Goal: Complete application form: Complete application form

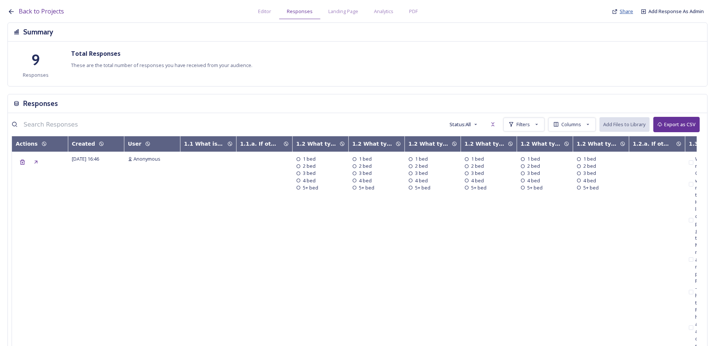
click at [630, 8] on span "Share" at bounding box center [626, 11] width 13 height 7
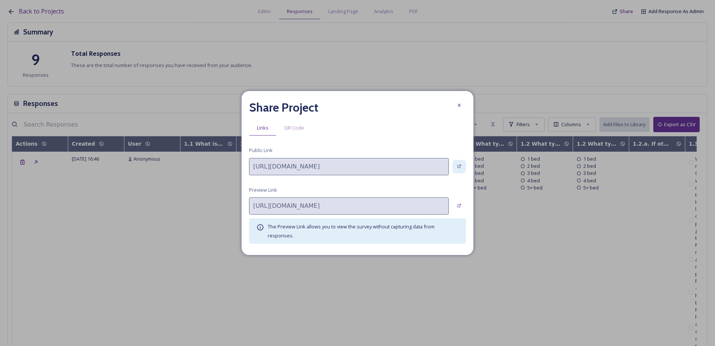
click at [459, 171] on div at bounding box center [459, 166] width 13 height 13
click at [465, 108] on div at bounding box center [459, 104] width 13 height 13
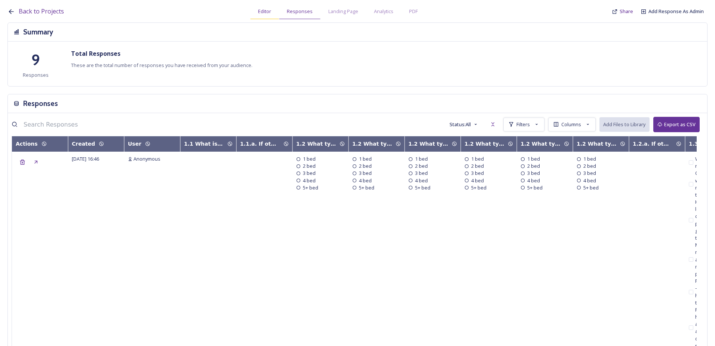
click at [266, 13] on span "Editor" at bounding box center [264, 11] width 13 height 7
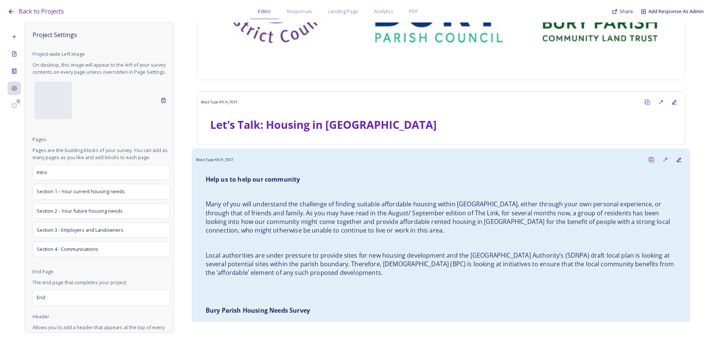
scroll to position [150, 0]
click at [444, 201] on p "Many of you will understand the challenge of finding suitable affordable housin…" at bounding box center [441, 216] width 471 height 35
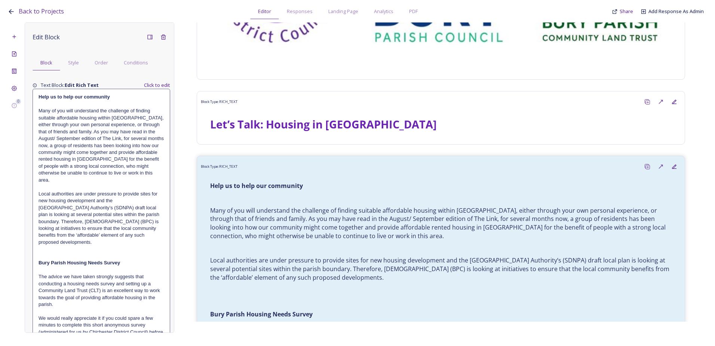
click at [52, 138] on p "Many of you will understand the challenge of finding suitable affordable housin…" at bounding box center [102, 145] width 126 height 76
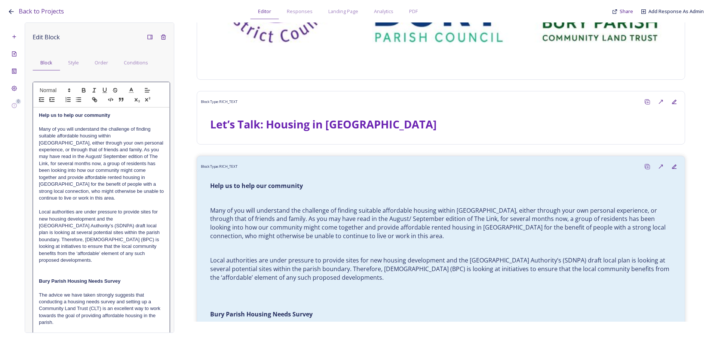
click at [54, 154] on p "Many of you will understand the challenge of finding suitable affordable housin…" at bounding box center [101, 164] width 125 height 76
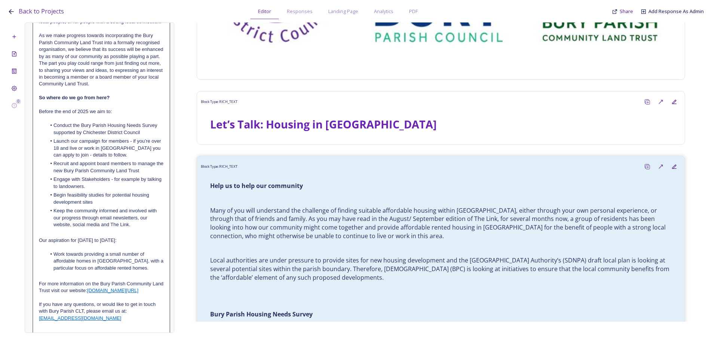
scroll to position [633, 0]
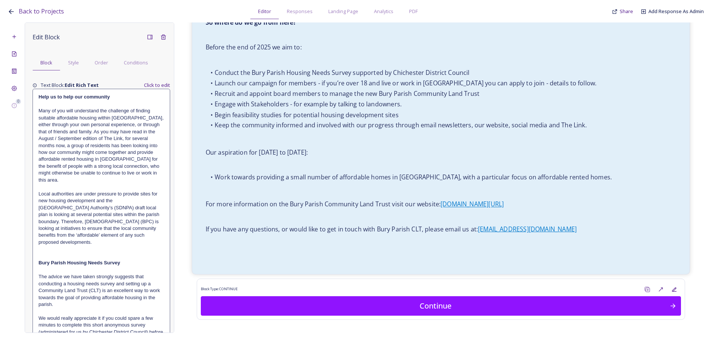
scroll to position [791, 0]
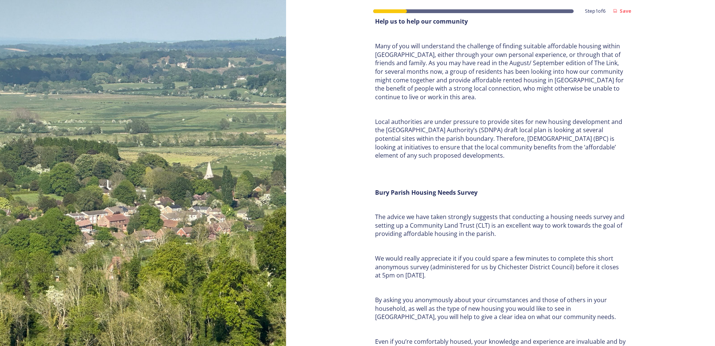
scroll to position [187, 0]
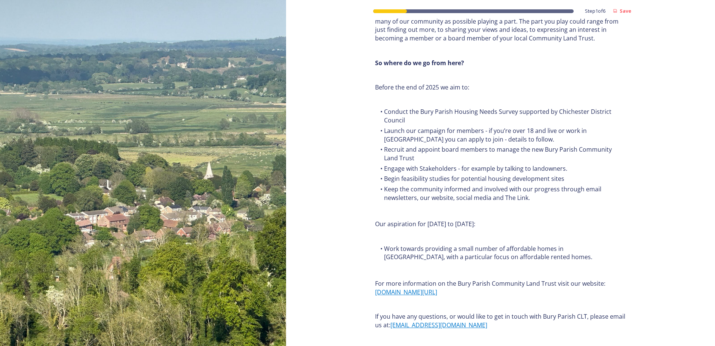
scroll to position [838, 0]
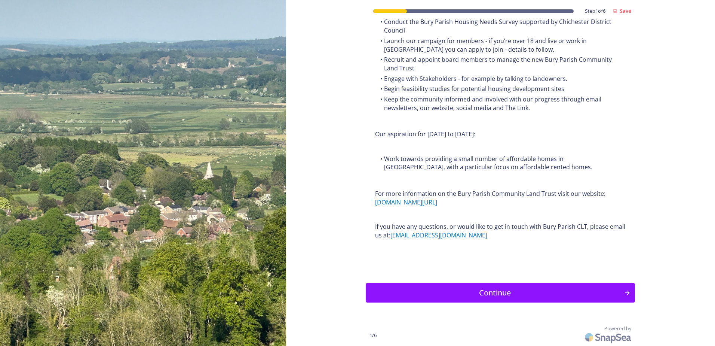
click at [460, 293] on div "Continue" at bounding box center [495, 292] width 250 height 11
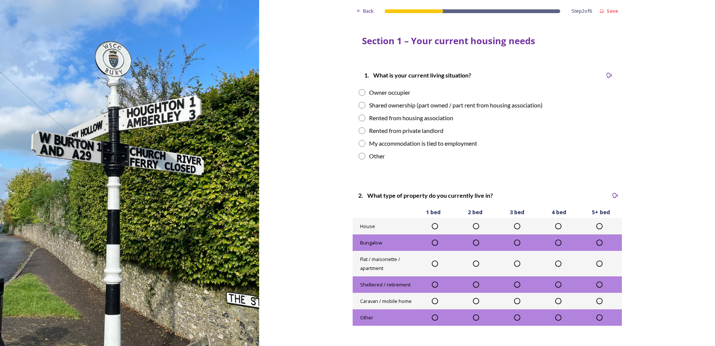
click at [377, 131] on div "Rented from private landlord" at bounding box center [406, 130] width 74 height 9
radio input "true"
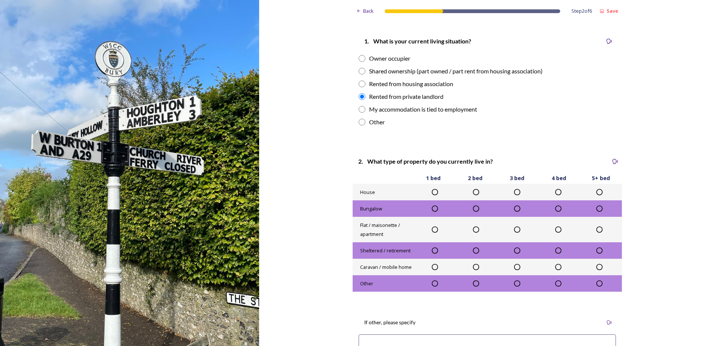
scroll to position [75, 0]
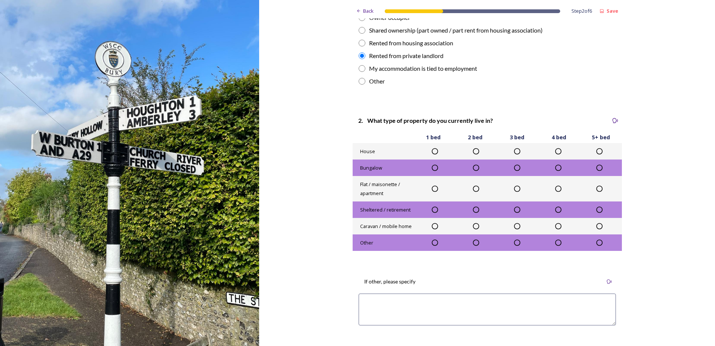
click at [515, 187] on icon at bounding box center [517, 188] width 7 height 7
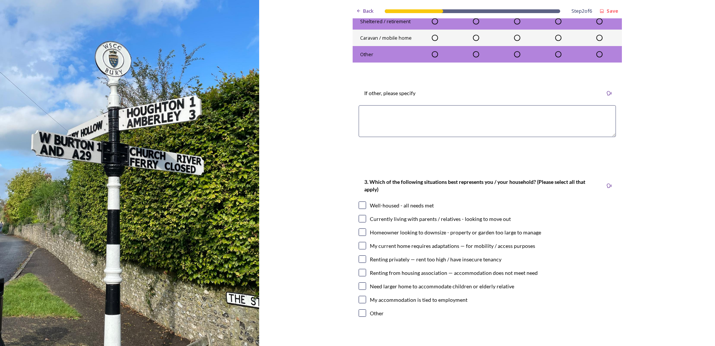
scroll to position [337, 0]
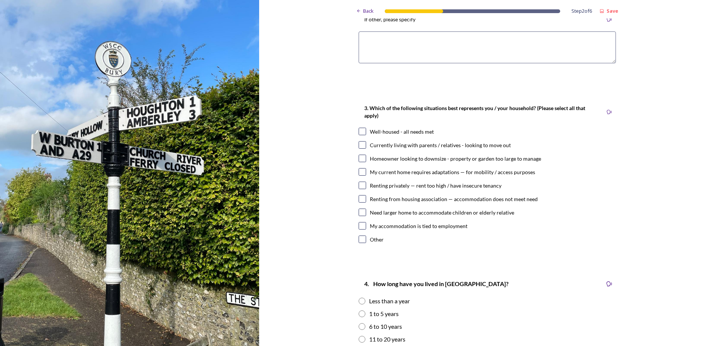
click at [381, 189] on div "Renting privately — rent too high / have insecure tenancy" at bounding box center [436, 185] width 132 height 8
click at [380, 189] on div "Renting privately — rent too high / have insecure tenancy" at bounding box center [436, 185] width 132 height 8
click at [381, 186] on div "Renting privately — rent too high / have insecure tenancy" at bounding box center [436, 185] width 132 height 8
checkbox input "true"
click at [364, 124] on div "3. Which of the following situations best represents you / your household? (Ple…" at bounding box center [487, 174] width 269 height 156
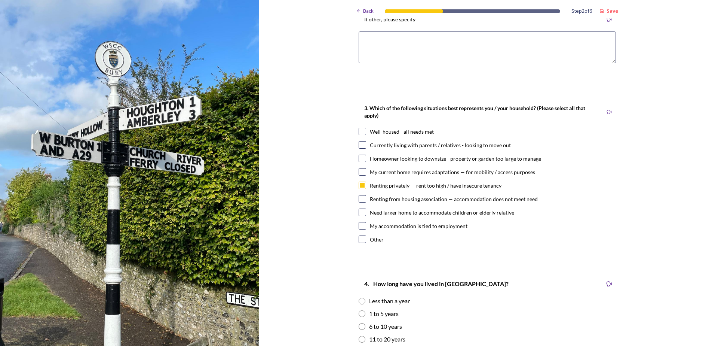
click at [364, 130] on div "Well-housed - all needs met" at bounding box center [487, 132] width 257 height 8
checkbox input "true"
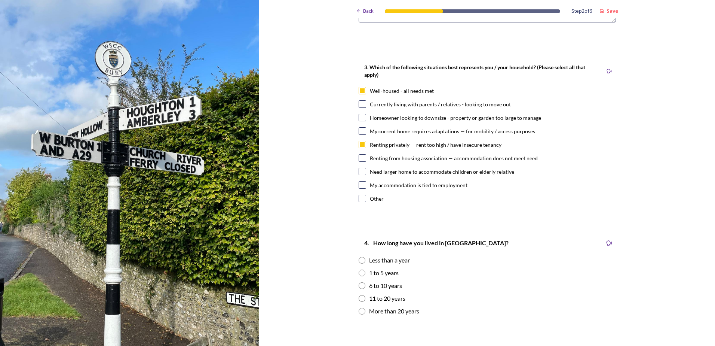
scroll to position [486, 0]
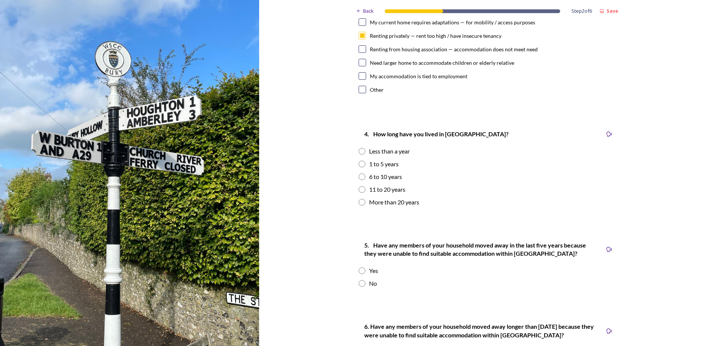
click at [382, 150] on div "Less than a year" at bounding box center [389, 151] width 41 height 9
radio input "true"
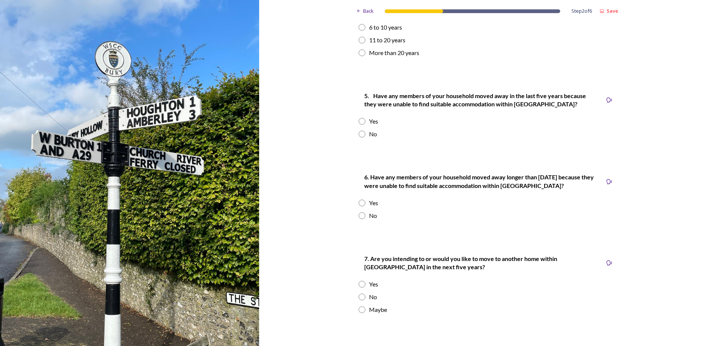
scroll to position [636, 0]
click at [372, 134] on div "No" at bounding box center [373, 133] width 8 height 9
radio input "true"
click at [370, 119] on div "Yes" at bounding box center [373, 120] width 9 height 9
radio input "true"
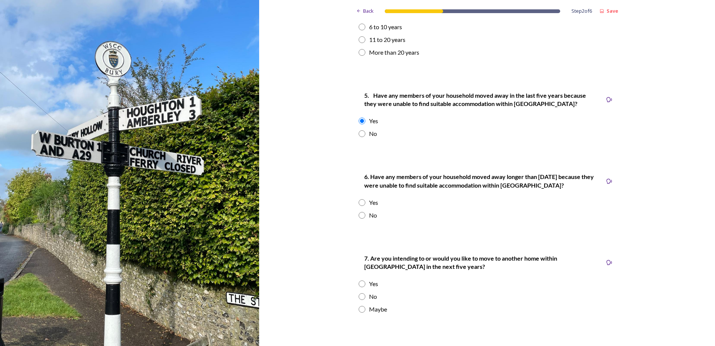
click at [363, 212] on div "No" at bounding box center [487, 215] width 257 height 9
radio input "false"
click at [364, 203] on div "Yes" at bounding box center [487, 202] width 257 height 9
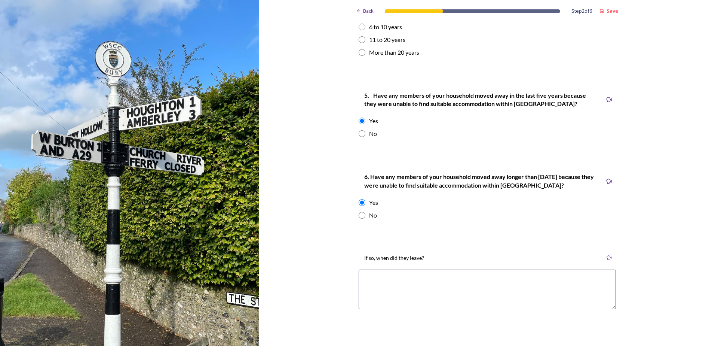
radio input "false"
click at [364, 212] on div "No" at bounding box center [487, 215] width 257 height 9
radio input "true"
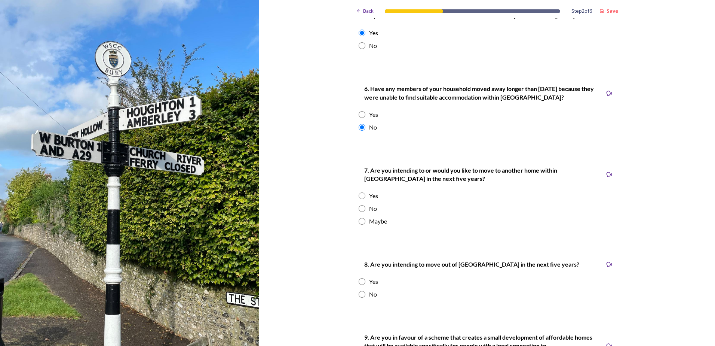
scroll to position [748, 0]
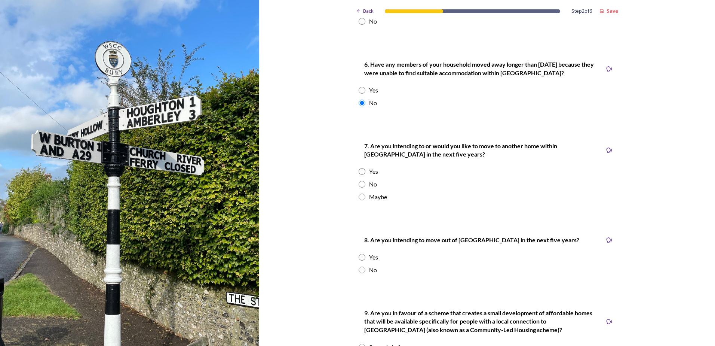
click at [369, 200] on div "Maybe" at bounding box center [378, 196] width 18 height 9
radio input "false"
drag, startPoint x: 367, startPoint y: 200, endPoint x: 356, endPoint y: 182, distance: 21.8
click at [356, 182] on div "7. Are you intending to or would you like to move to another home within Bury P…" at bounding box center [487, 171] width 269 height 75
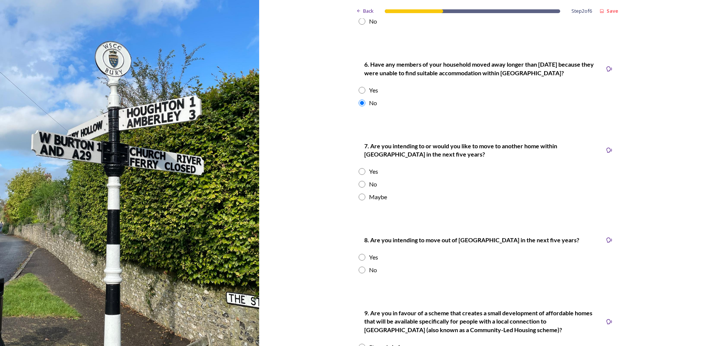
click at [362, 173] on input "radio" at bounding box center [362, 171] width 7 height 7
click at [359, 188] on div "No" at bounding box center [487, 184] width 257 height 9
radio input "false"
radio input "true"
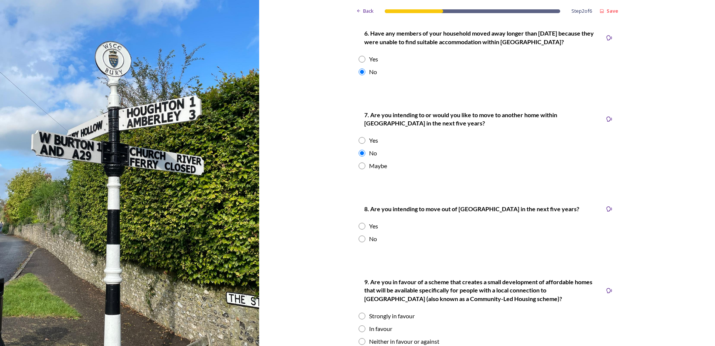
scroll to position [823, 0]
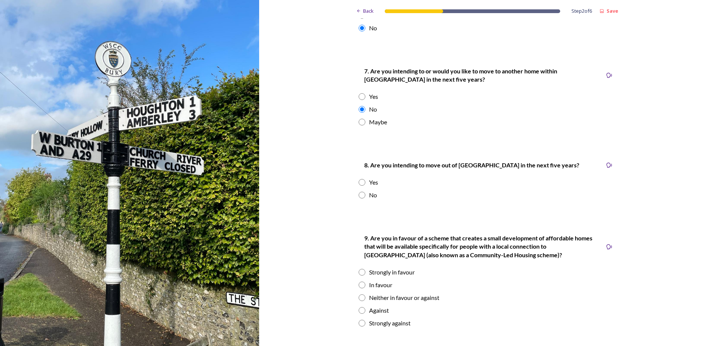
click at [363, 184] on div "Yes" at bounding box center [487, 182] width 257 height 9
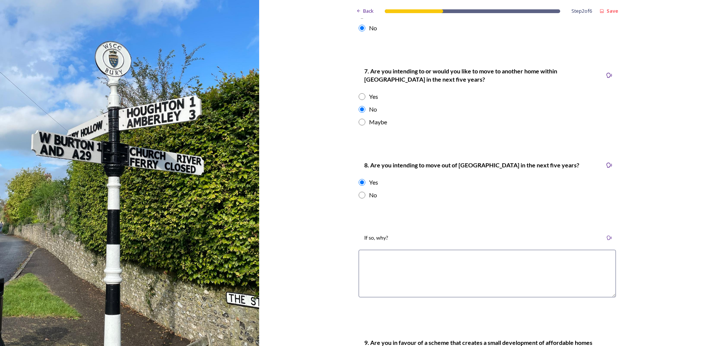
click at [363, 184] on div "Yes" at bounding box center [487, 182] width 257 height 9
radio input "false"
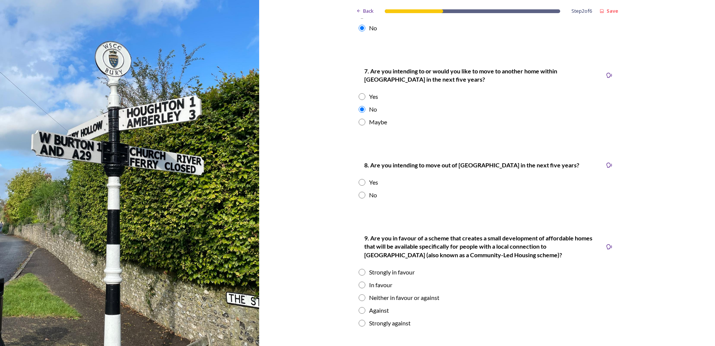
click at [363, 197] on div "No" at bounding box center [487, 194] width 257 height 9
radio input "true"
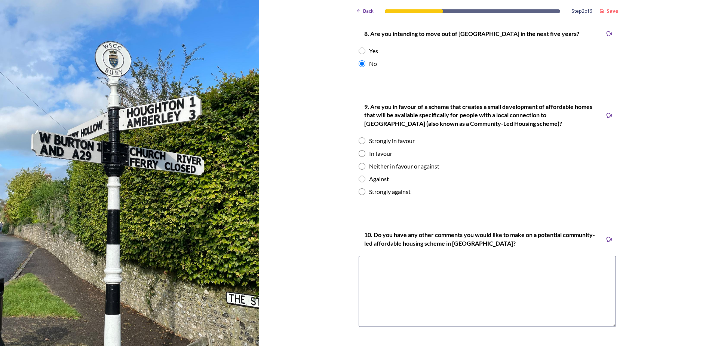
scroll to position [973, 0]
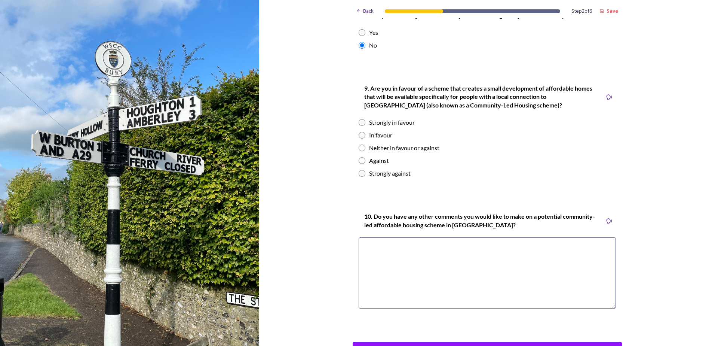
click at [395, 121] on div "Strongly in favour" at bounding box center [392, 122] width 46 height 9
radio input "true"
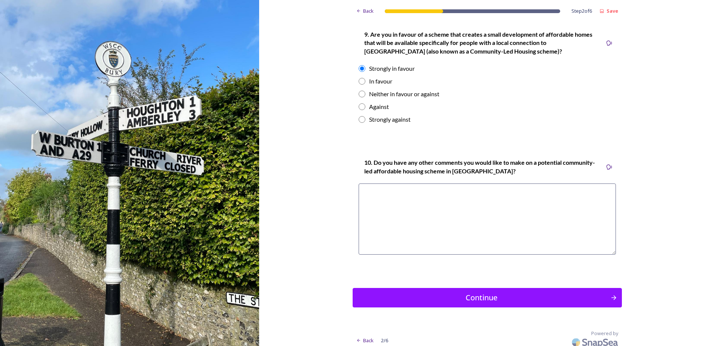
scroll to position [1031, 0]
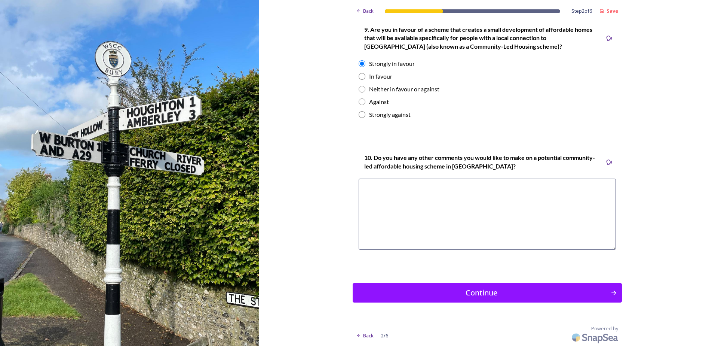
click at [398, 206] on textarea at bounding box center [487, 213] width 257 height 71
type textarea "No"
click at [462, 294] on div "Continue" at bounding box center [482, 292] width 250 height 11
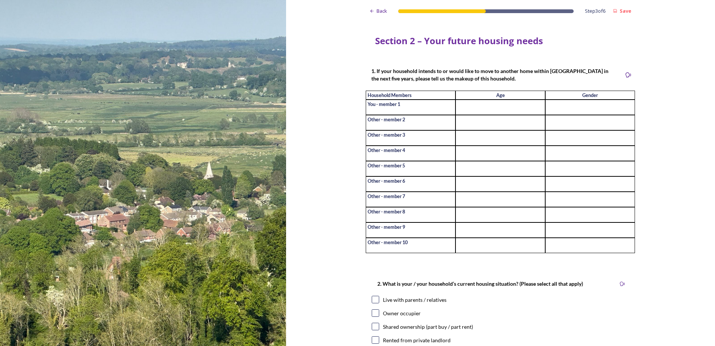
click at [489, 110] on input at bounding box center [501, 106] width 90 height 15
type input "21"
click at [602, 105] on input at bounding box center [590, 106] width 90 height 15
type input "[DEMOGRAPHIC_DATA]"
click at [492, 122] on input at bounding box center [501, 122] width 90 height 15
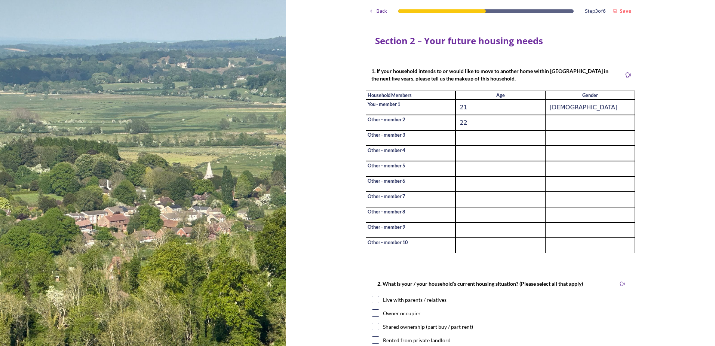
type input "22"
click at [557, 127] on input at bounding box center [590, 122] width 90 height 15
type input "[DEMOGRAPHIC_DATA]"
click at [516, 138] on input at bounding box center [501, 137] width 90 height 15
type input "23"
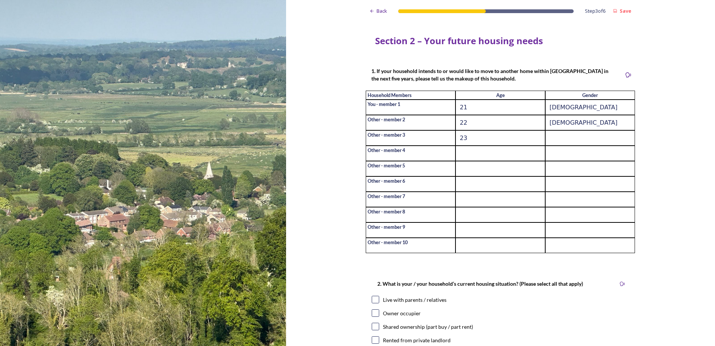
click at [564, 144] on input at bounding box center [590, 137] width 90 height 15
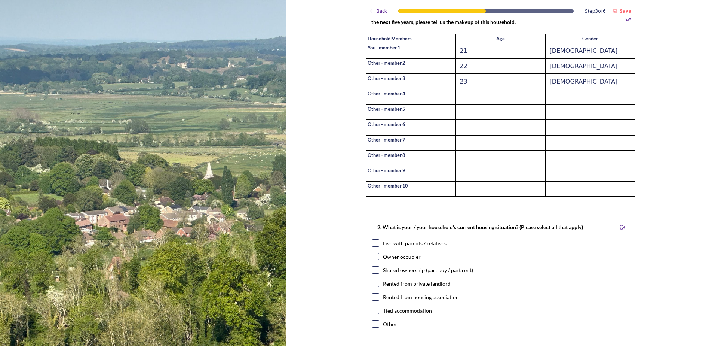
scroll to position [112, 0]
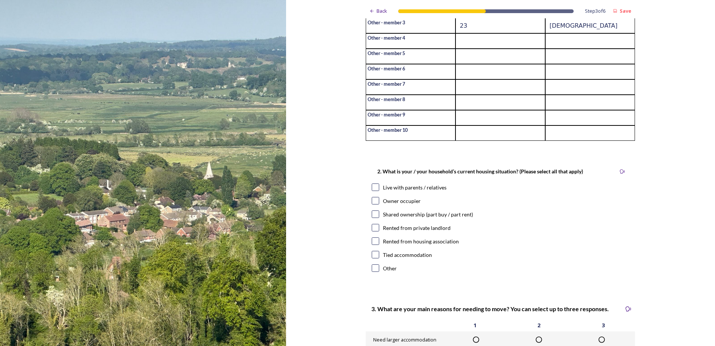
type input "[DEMOGRAPHIC_DATA]"
click at [386, 232] on div "Rented from private landlord" at bounding box center [417, 228] width 68 height 8
checkbox input "true"
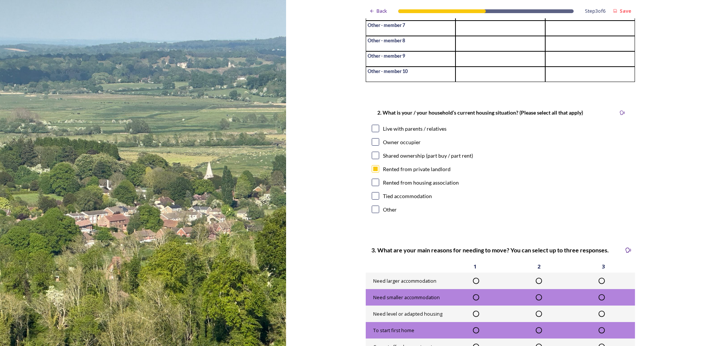
scroll to position [262, 0]
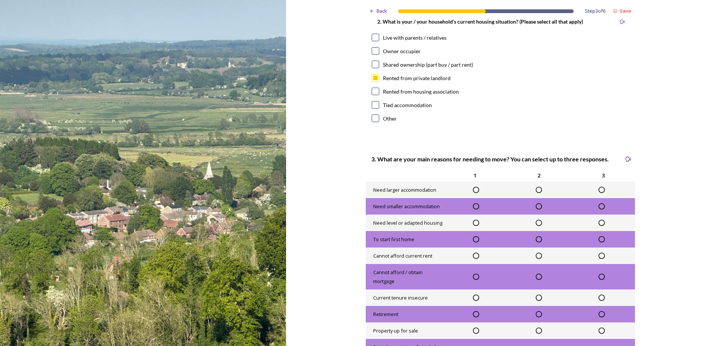
click at [373, 122] on input "checkbox" at bounding box center [375, 117] width 7 height 7
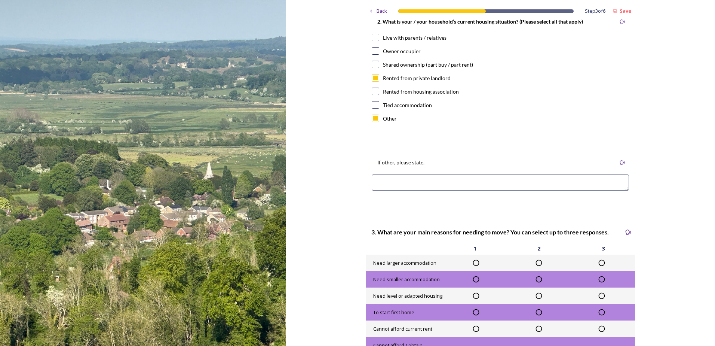
click at [373, 122] on input "checkbox" at bounding box center [375, 117] width 7 height 7
checkbox input "false"
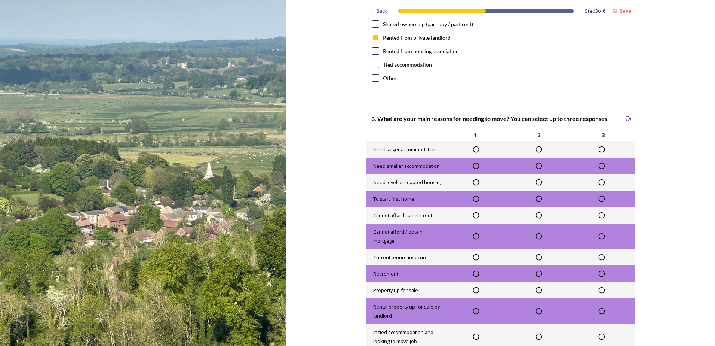
scroll to position [374, 0]
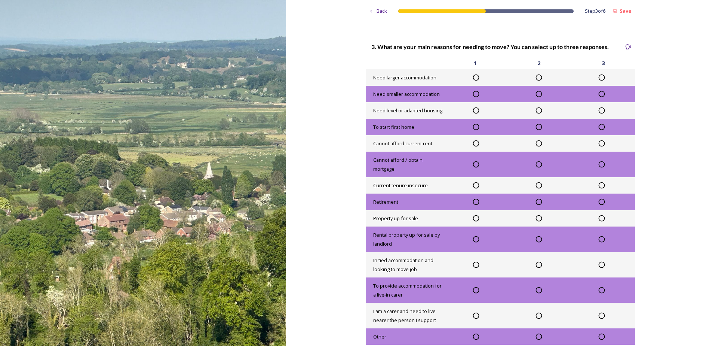
click at [475, 147] on icon at bounding box center [476, 143] width 6 height 6
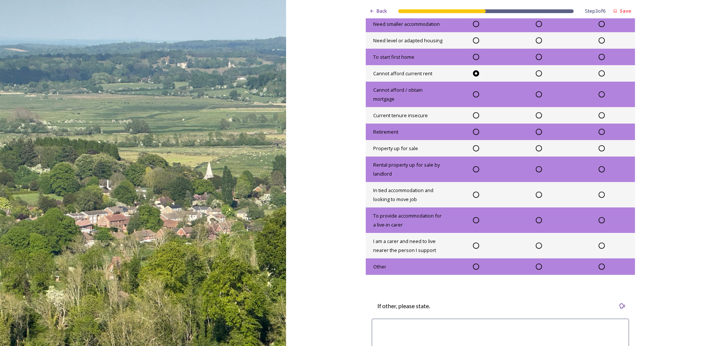
scroll to position [449, 0]
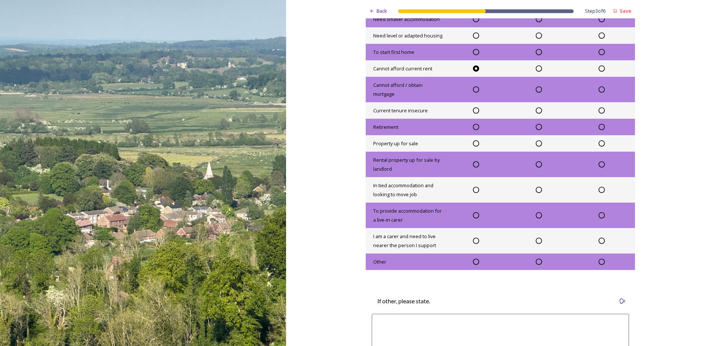
click at [538, 168] on icon at bounding box center [539, 164] width 6 height 6
click at [601, 193] on div "In tied accommodation and looking to move job" at bounding box center [500, 189] width 269 height 25
click at [600, 193] on icon at bounding box center [601, 189] width 7 height 7
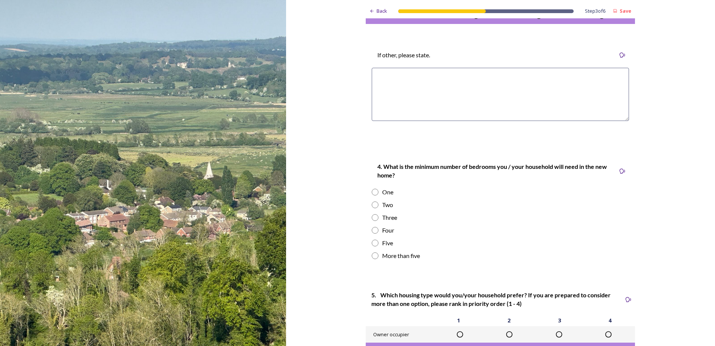
scroll to position [785, 0]
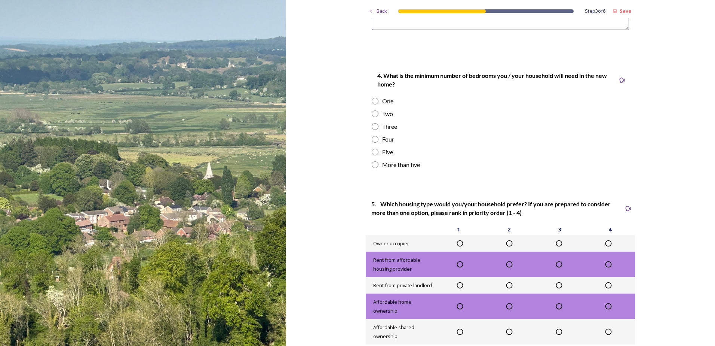
click at [388, 131] on div "Three" at bounding box center [389, 126] width 15 height 9
radio input "true"
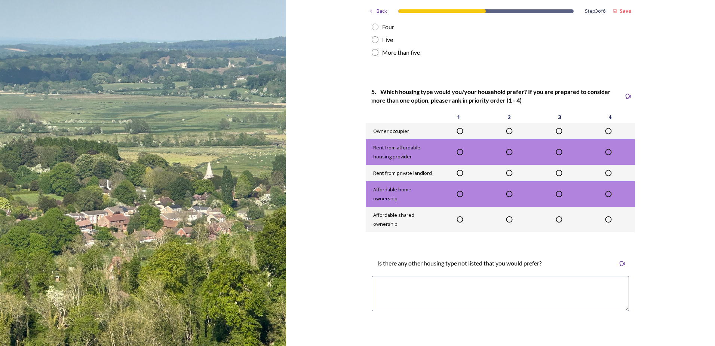
click at [460, 135] on icon at bounding box center [459, 130] width 7 height 7
click at [460, 176] on icon at bounding box center [460, 173] width 6 height 6
click at [509, 197] on icon at bounding box center [509, 194] width 6 height 6
click at [556, 135] on icon at bounding box center [558, 130] width 7 height 7
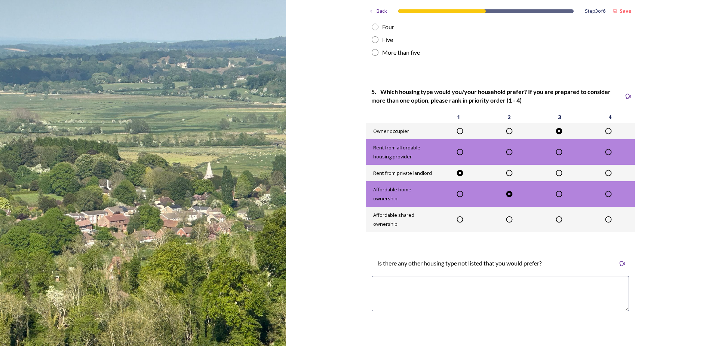
click at [605, 197] on icon at bounding box center [608, 193] width 7 height 7
click at [508, 197] on icon at bounding box center [509, 193] width 7 height 7
click at [611, 165] on div "Rent from affordable housing provider" at bounding box center [500, 151] width 269 height 25
click at [609, 156] on icon at bounding box center [608, 151] width 7 height 7
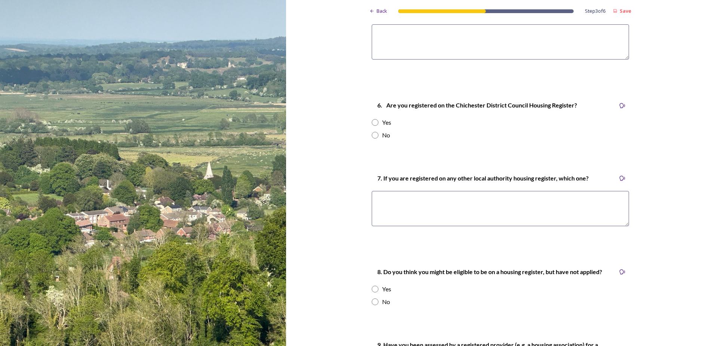
scroll to position [1085, 0]
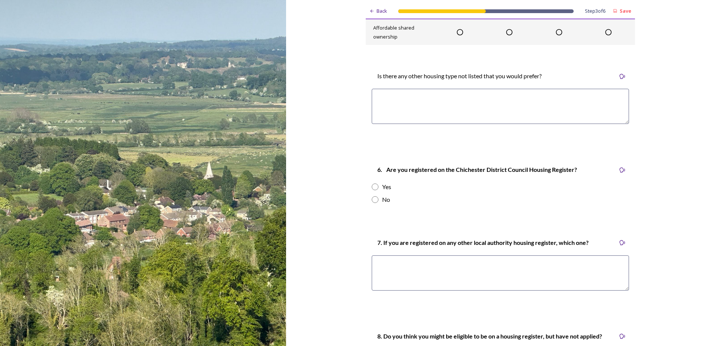
click at [390, 191] on div "Yes" at bounding box center [500, 186] width 257 height 9
radio input "true"
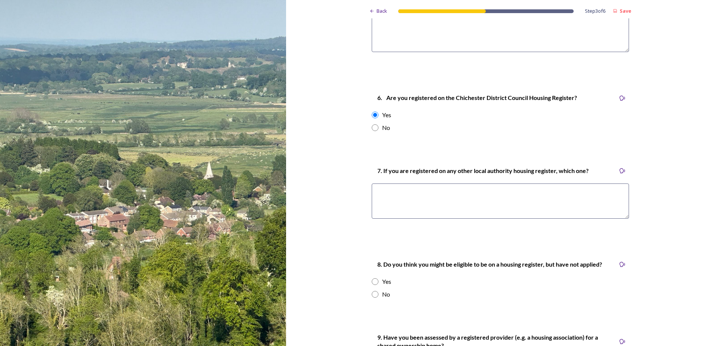
scroll to position [1160, 0]
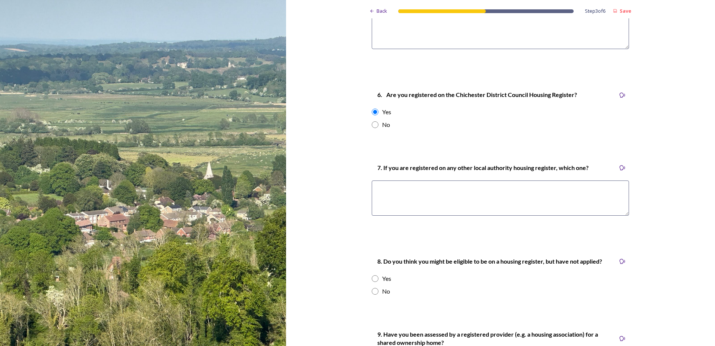
click at [406, 213] on textarea at bounding box center [500, 197] width 257 height 35
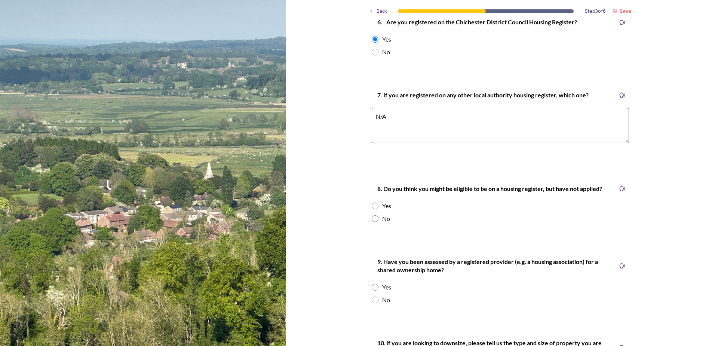
scroll to position [1309, 0]
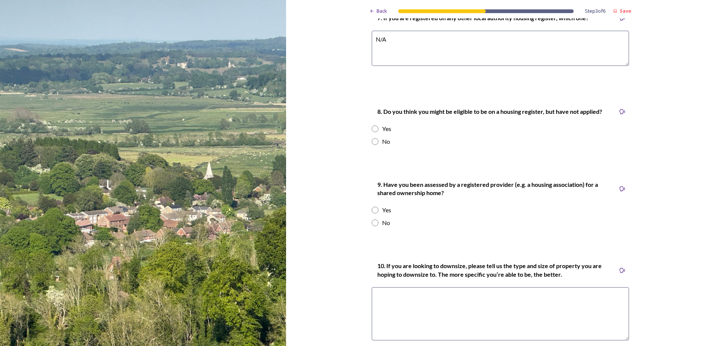
type textarea "N/A"
click at [381, 141] on div "8. Do you think you might be eligible to be on a housing register, but have not…" at bounding box center [500, 126] width 269 height 54
click at [383, 133] on div "Yes" at bounding box center [386, 128] width 9 height 9
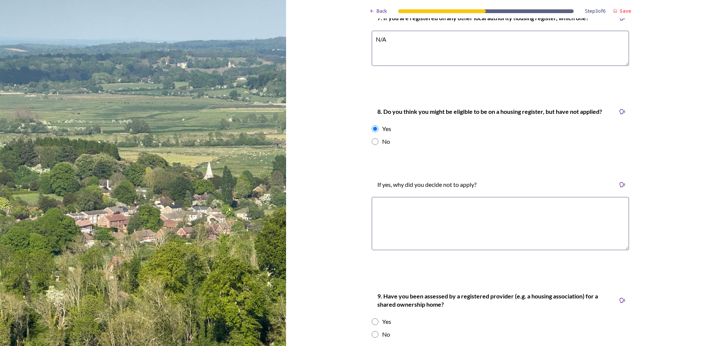
click at [382, 133] on div "Yes" at bounding box center [386, 128] width 9 height 9
radio input "false"
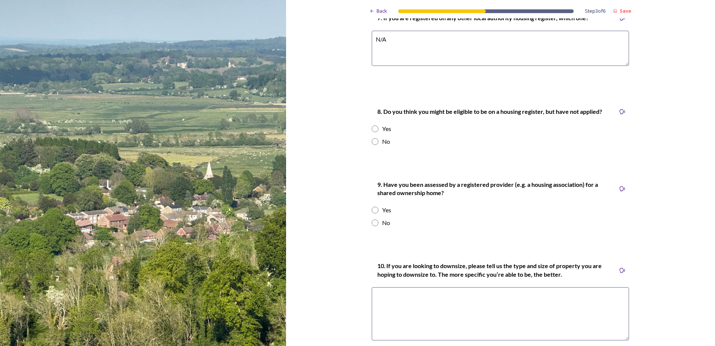
click at [382, 146] on div "No" at bounding box center [386, 141] width 8 height 9
radio input "true"
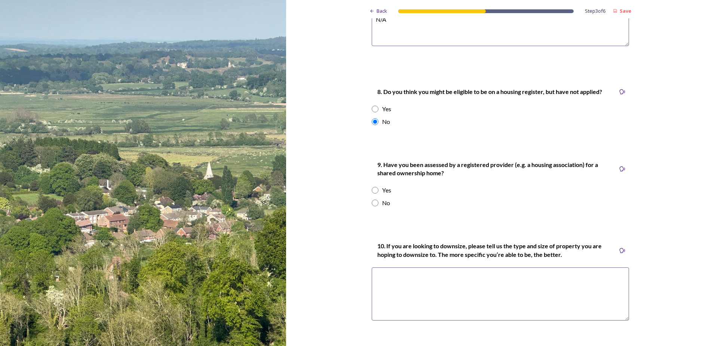
scroll to position [1347, 0]
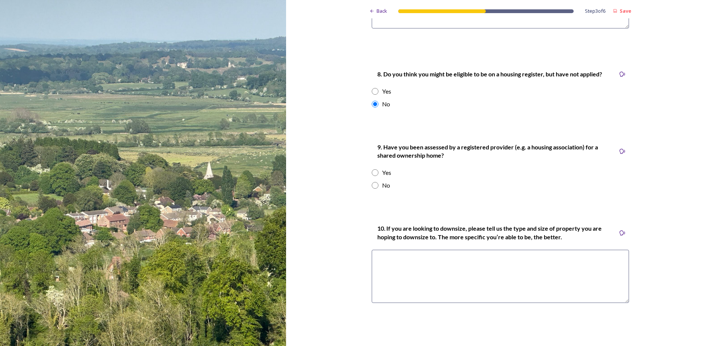
click at [385, 177] on div "Yes" at bounding box center [386, 172] width 9 height 9
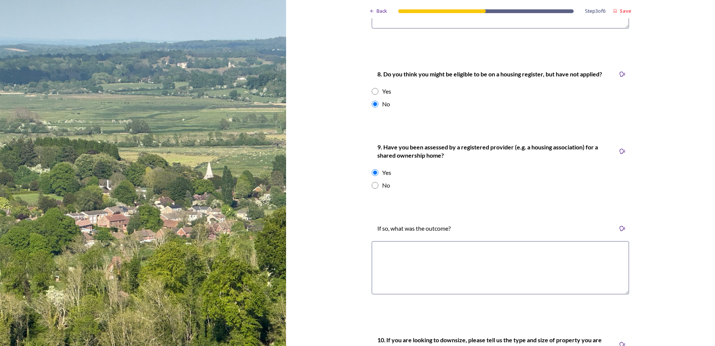
click at [385, 177] on div "Yes" at bounding box center [386, 172] width 9 height 9
radio input "false"
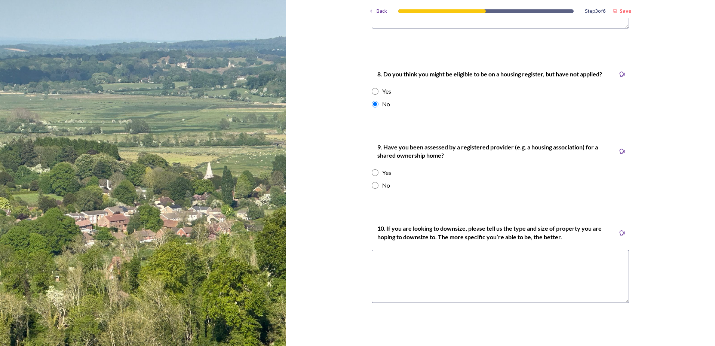
click at [385, 189] on div "No" at bounding box center [386, 185] width 8 height 9
radio input "true"
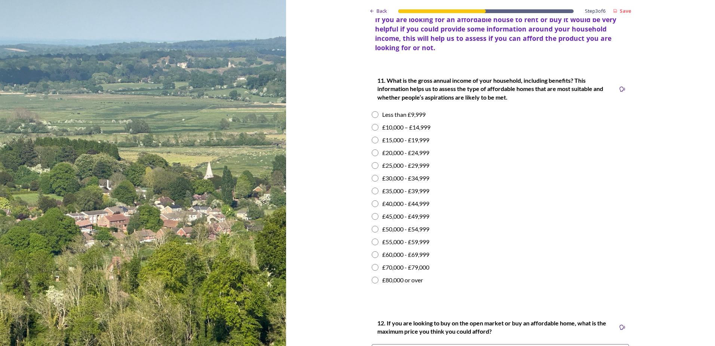
scroll to position [1683, 0]
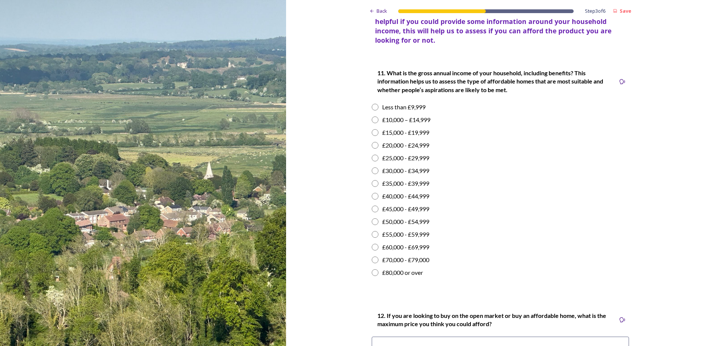
click at [404, 150] on div "£20,000 - £24,999" at bounding box center [405, 145] width 47 height 9
radio input "true"
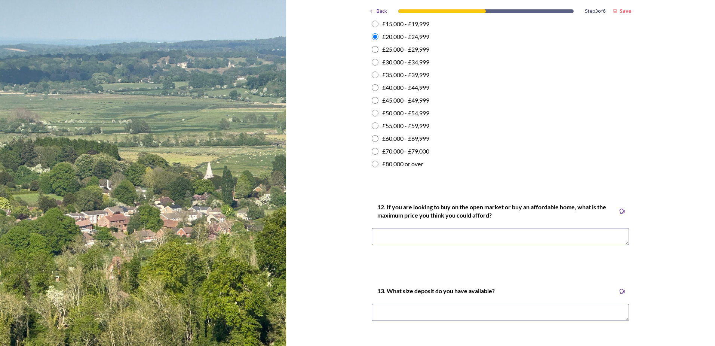
scroll to position [1795, 0]
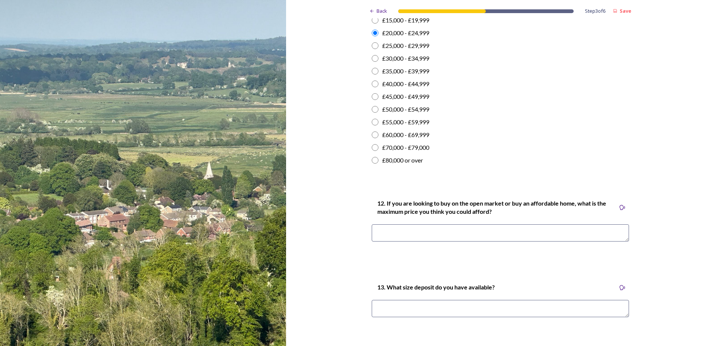
click at [382, 241] on textarea at bounding box center [500, 232] width 257 height 17
type textarea "1"
type textarea "250000"
click at [527, 316] on textarea at bounding box center [500, 308] width 257 height 17
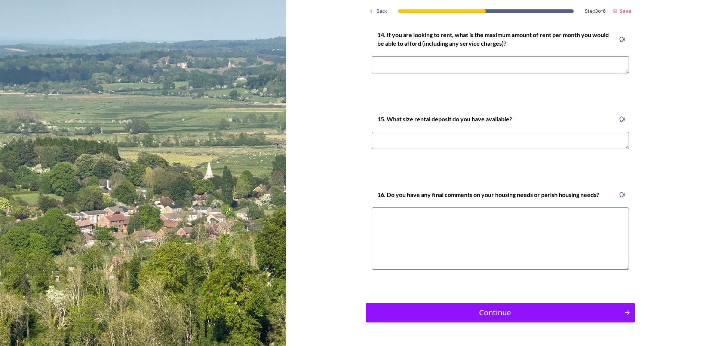
scroll to position [2150, 0]
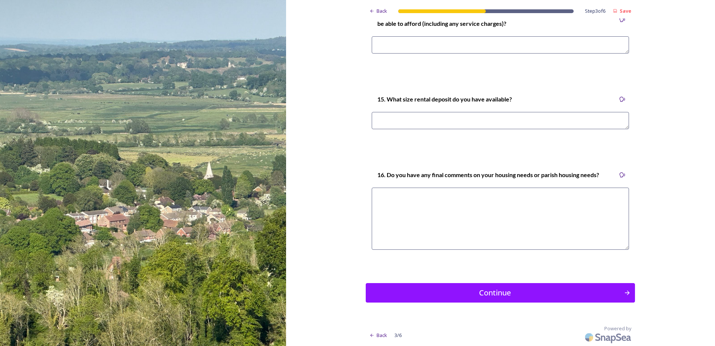
type textarea "10000"
click at [433, 206] on textarea at bounding box center [500, 218] width 257 height 62
type textarea "nO"
click at [429, 288] on div "Continue" at bounding box center [495, 292] width 253 height 11
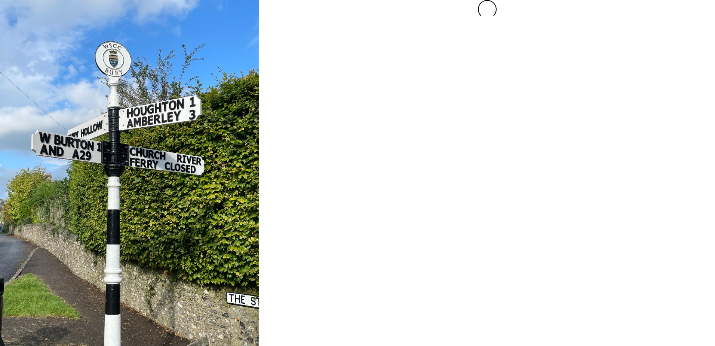
scroll to position [0, 0]
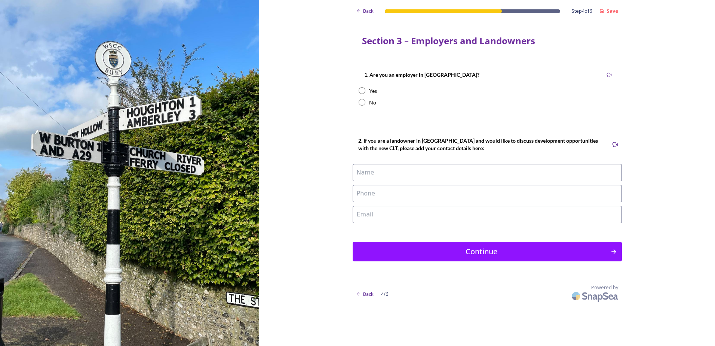
click at [369, 100] on div "No" at bounding box center [372, 102] width 7 height 8
radio input "true"
click at [369, 92] on div "Yes" at bounding box center [373, 91] width 8 height 8
radio input "true"
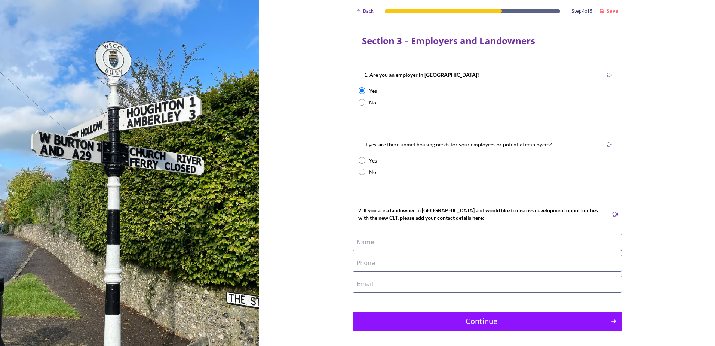
click at [369, 160] on div "Yes" at bounding box center [373, 160] width 8 height 8
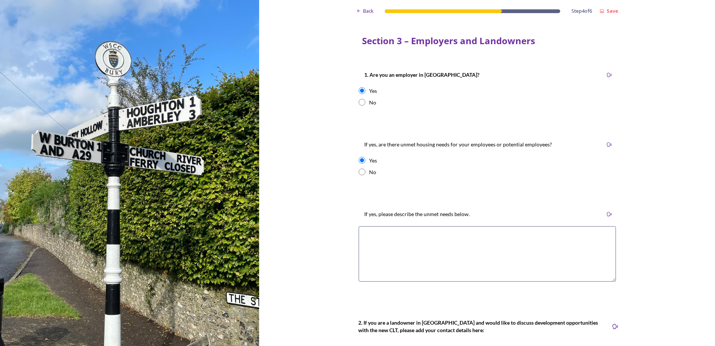
click at [365, 175] on div "No" at bounding box center [487, 172] width 257 height 8
radio input "false"
radio input "true"
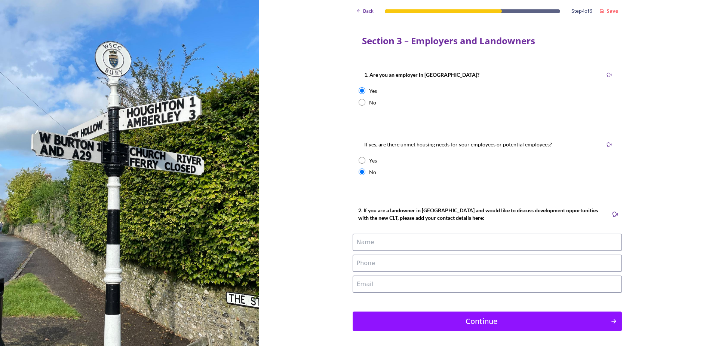
scroll to position [28, 0]
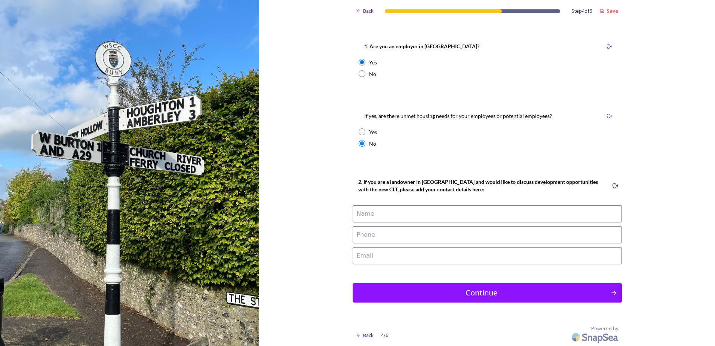
click at [394, 214] on name at bounding box center [487, 213] width 269 height 17
type name "Test"
type phone "Test"
type email "testemailaddress"
click at [433, 290] on div "Continue" at bounding box center [482, 292] width 250 height 11
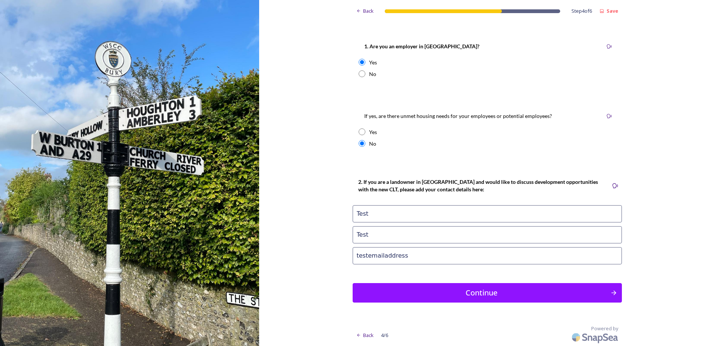
scroll to position [0, 0]
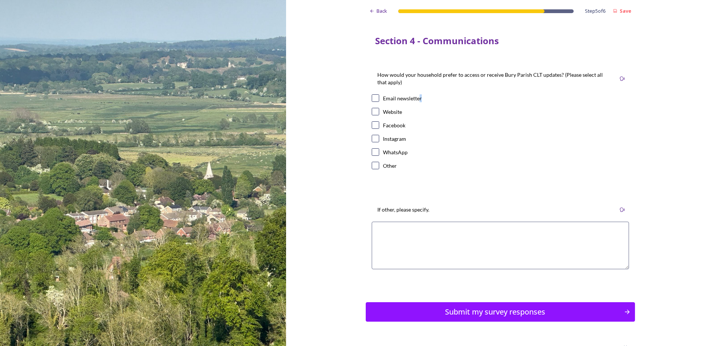
click at [417, 99] on div "Email newsletter" at bounding box center [402, 98] width 39 height 8
drag, startPoint x: 417, startPoint y: 99, endPoint x: 409, endPoint y: 99, distance: 7.9
click at [410, 99] on div "Email newsletter" at bounding box center [402, 98] width 39 height 8
click at [398, 100] on div "Email newsletter" at bounding box center [402, 98] width 39 height 8
checkbox input "true"
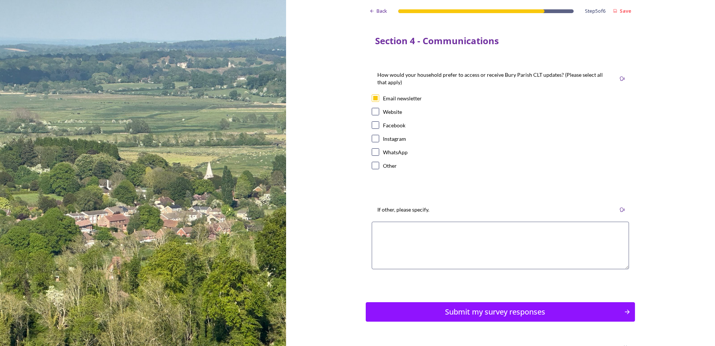
click at [393, 113] on div "Website" at bounding box center [392, 112] width 19 height 8
checkbox input "true"
drag, startPoint x: 390, startPoint y: 123, endPoint x: 389, endPoint y: 135, distance: 12.4
click at [390, 123] on div "Facebook" at bounding box center [394, 125] width 22 height 8
checkbox input "true"
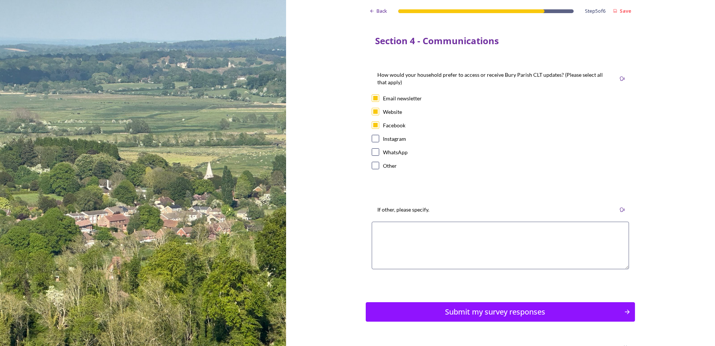
click at [389, 135] on div "Instagram" at bounding box center [394, 139] width 23 height 8
checkbox input "true"
click at [384, 154] on div "WhatsApp" at bounding box center [395, 152] width 25 height 8
checkbox input "true"
click at [383, 168] on div "Other" at bounding box center [390, 166] width 14 height 8
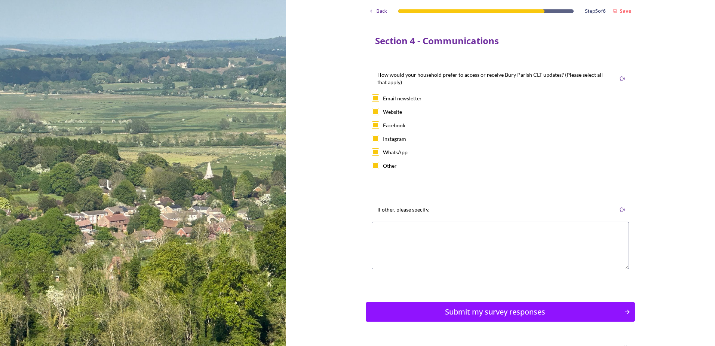
checkbox input "true"
click at [470, 306] on div "Submit my survey responses" at bounding box center [495, 311] width 253 height 11
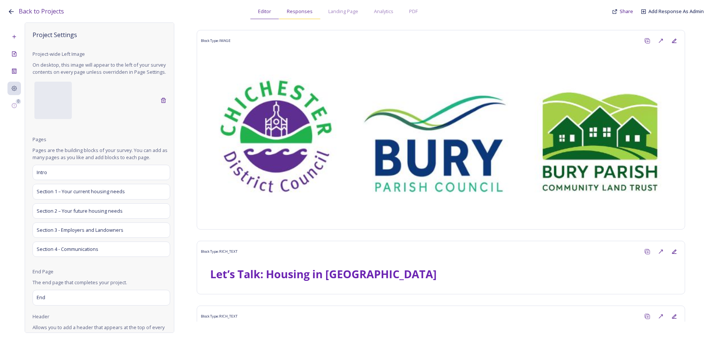
click at [299, 18] on div "Responses" at bounding box center [300, 11] width 42 height 15
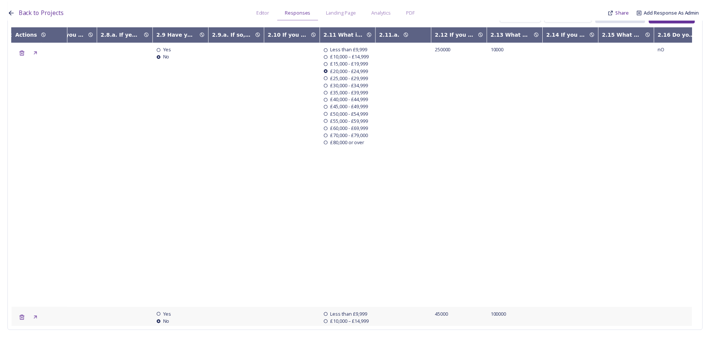
scroll to position [0, 4069]
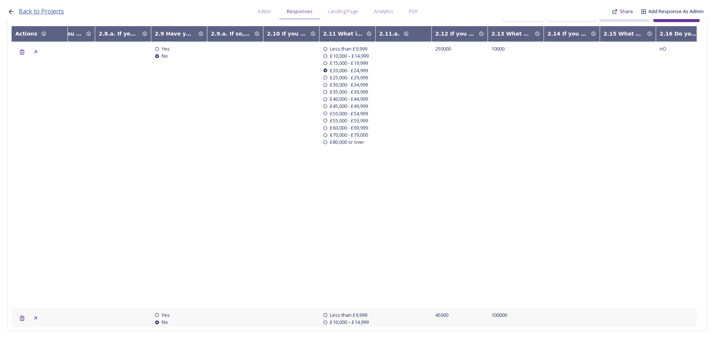
click at [19, 8] on span "Back to Projects" at bounding box center [41, 11] width 45 height 8
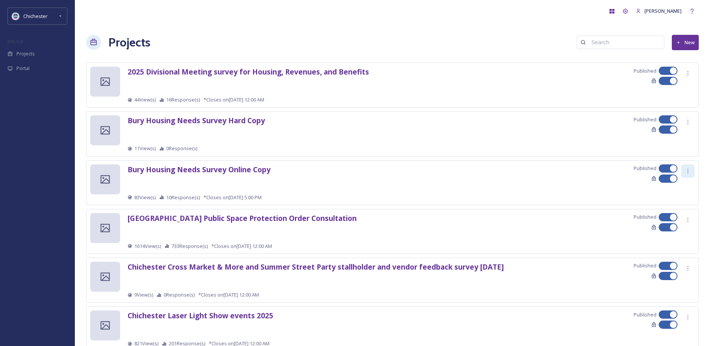
click at [681, 169] on div at bounding box center [687, 170] width 13 height 13
click at [679, 199] on span "Edit Settings" at bounding box center [676, 201] width 28 height 7
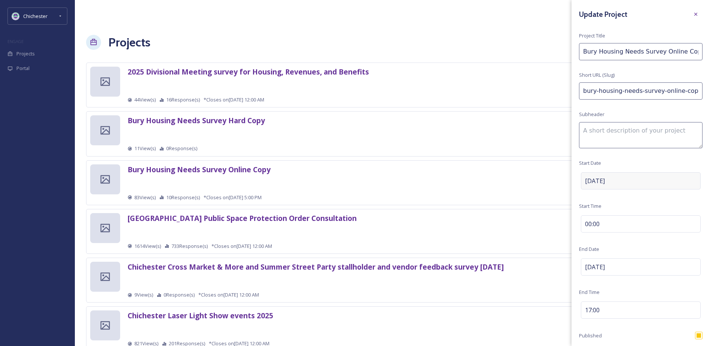
click at [651, 178] on div "[DATE]" at bounding box center [641, 180] width 120 height 17
click at [621, 182] on input "[DATE]" at bounding box center [618, 180] width 74 height 16
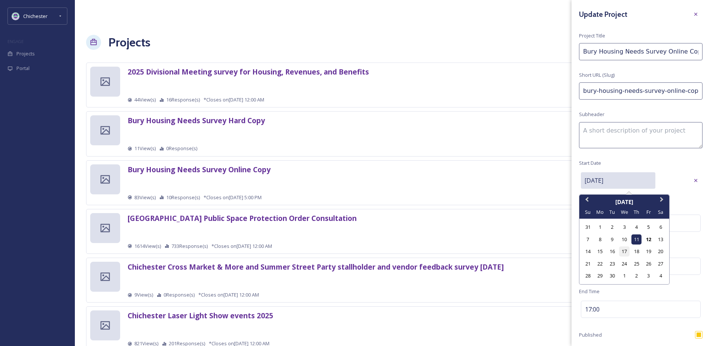
click at [628, 253] on div "17" at bounding box center [624, 251] width 10 height 10
type input "[DATE]"
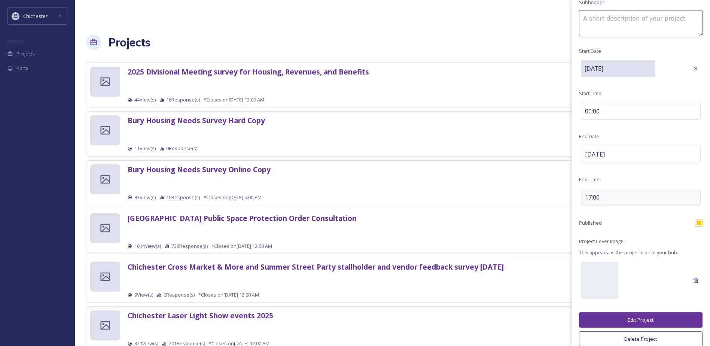
scroll to position [112, 0]
click at [646, 313] on button "Edit Project" at bounding box center [640, 319] width 123 height 15
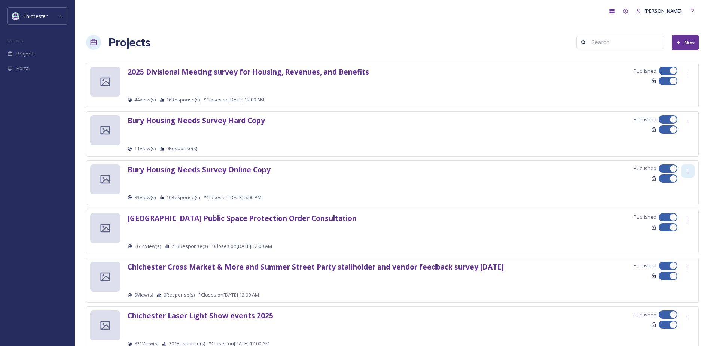
click at [691, 169] on div at bounding box center [687, 170] width 13 height 13
click at [679, 201] on span "Edit Settings" at bounding box center [676, 201] width 28 height 7
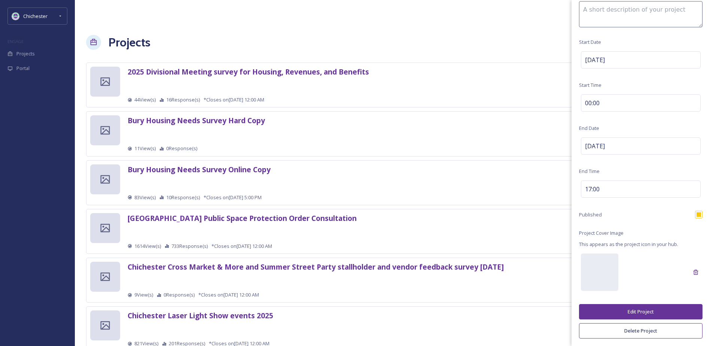
click at [634, 313] on button "Edit Project" at bounding box center [640, 311] width 123 height 15
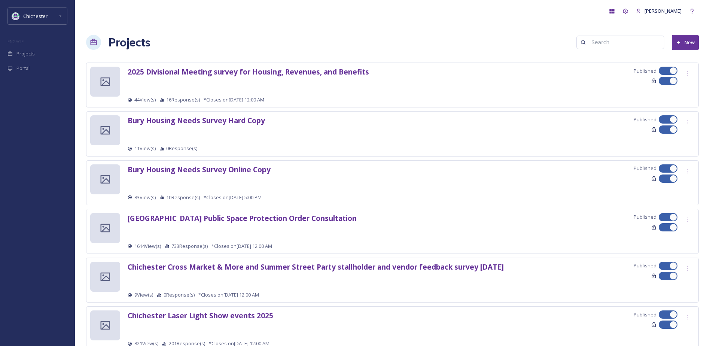
click at [396, 20] on div "[PERSON_NAME]" at bounding box center [392, 11] width 612 height 22
